Goal: Task Accomplishment & Management: Manage account settings

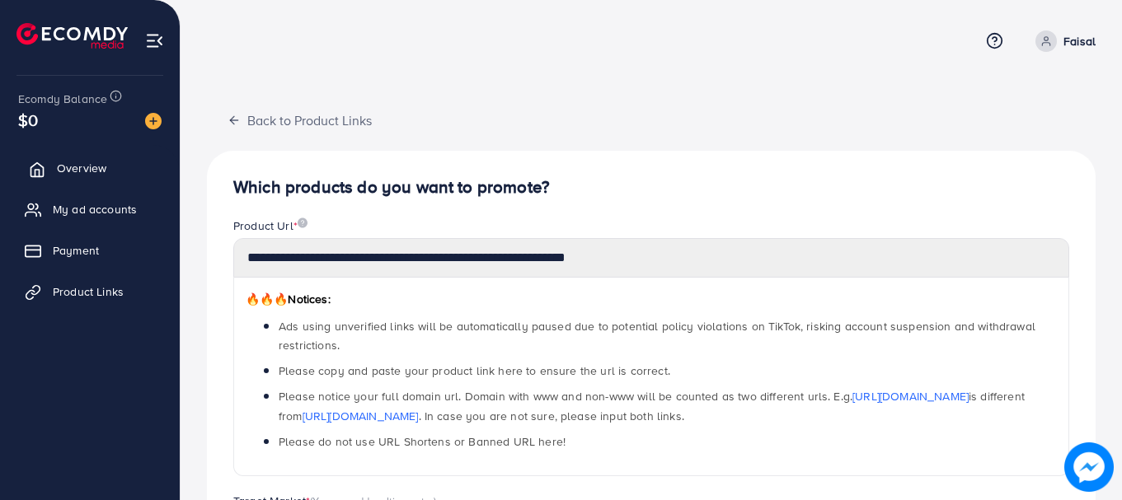
click at [81, 176] on span "Overview" at bounding box center [81, 168] width 49 height 16
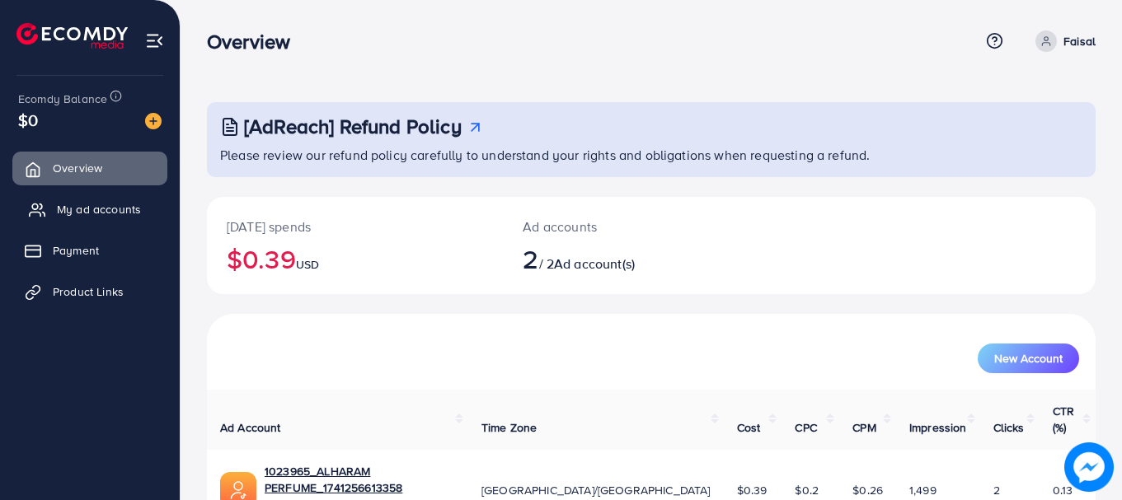
click at [107, 207] on span "My ad accounts" at bounding box center [99, 209] width 84 height 16
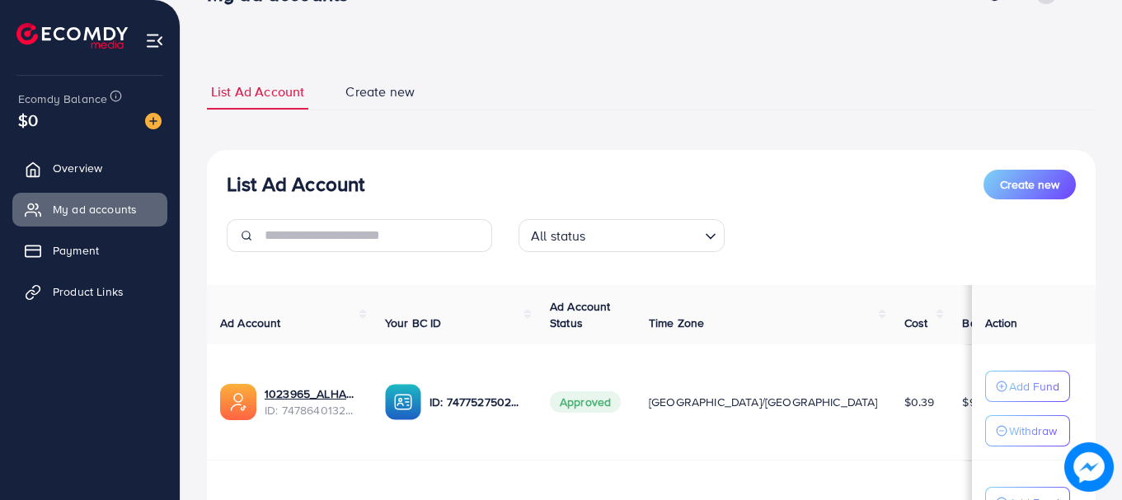
scroll to position [243, 0]
